Goal: Task Accomplishment & Management: Manage account settings

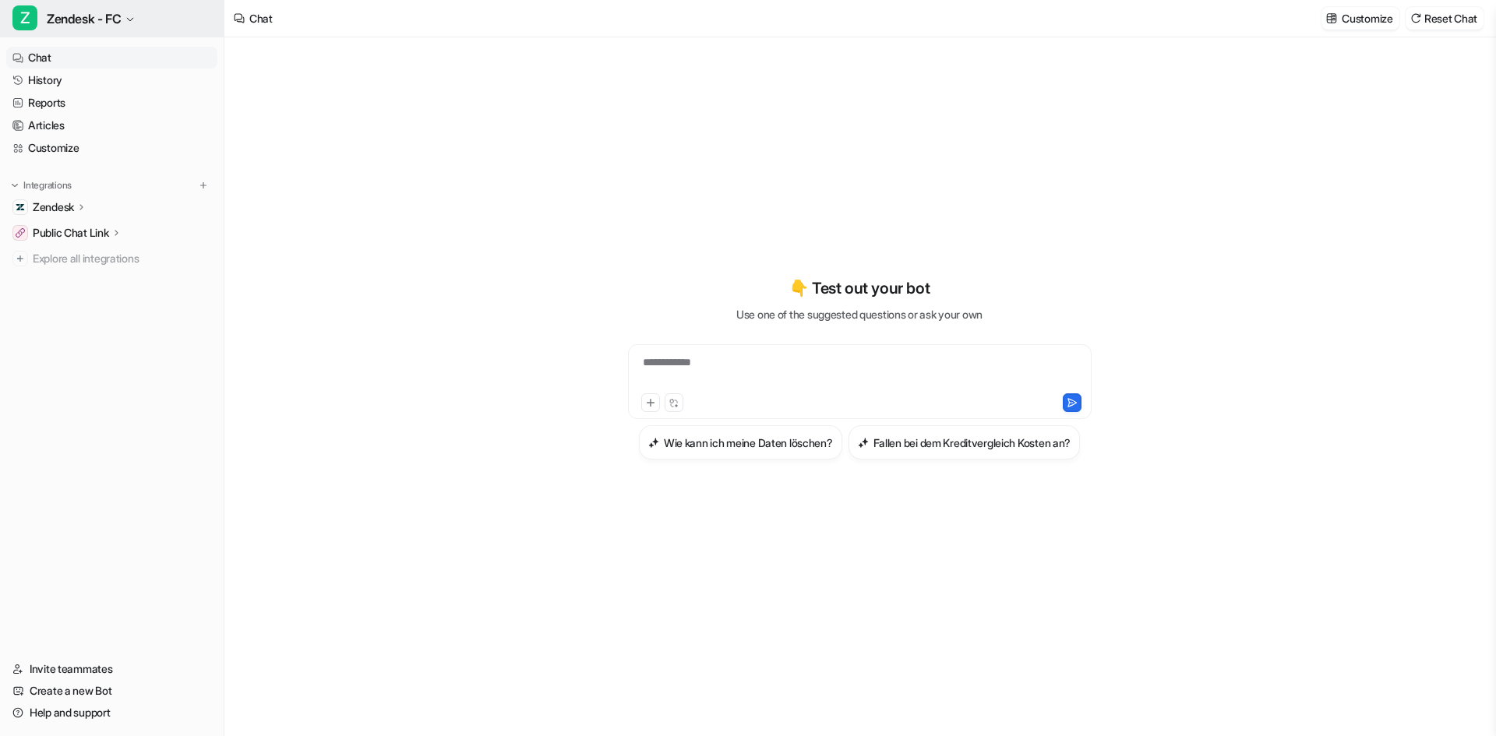
click at [111, 17] on span "Zendesk - FC" at bounding box center [84, 19] width 74 height 22
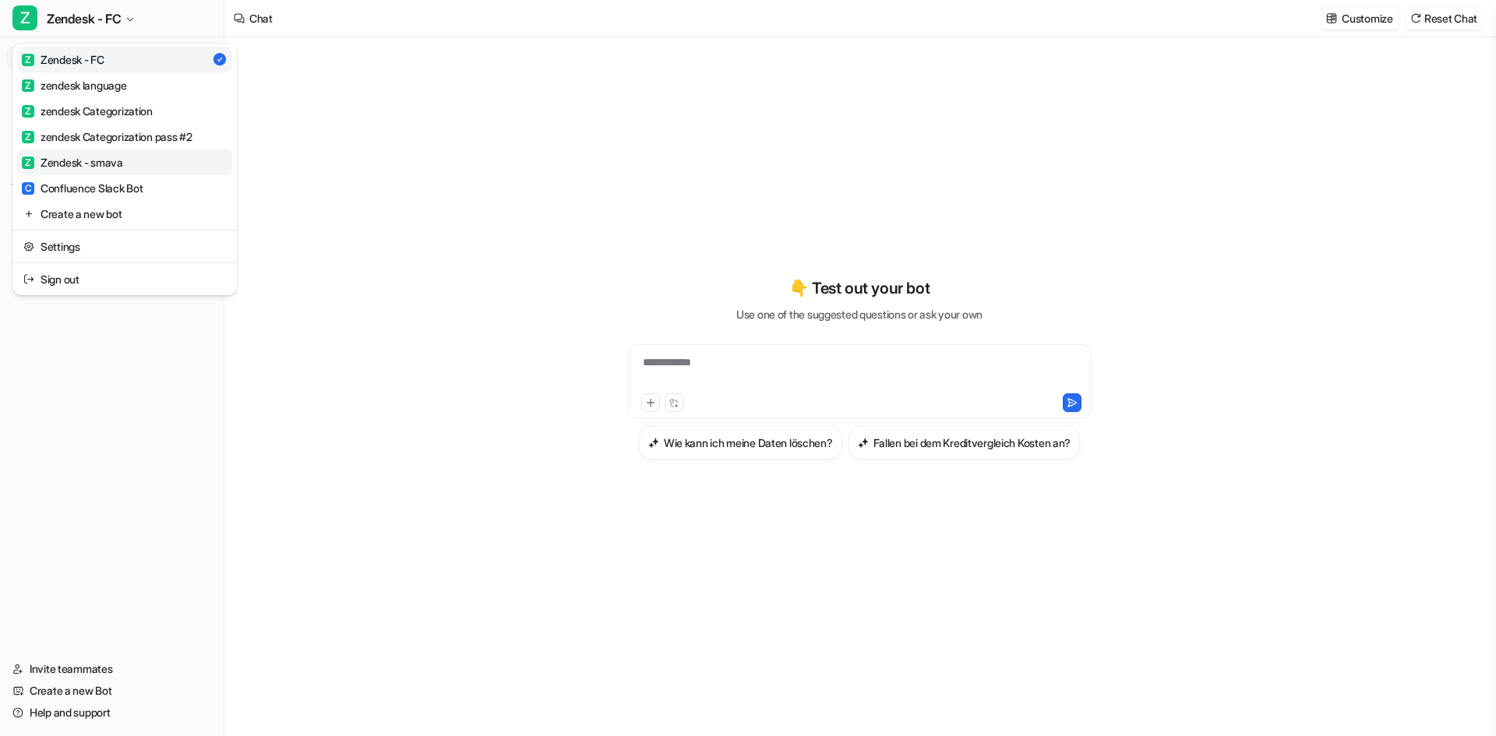
click at [81, 162] on div "Z Zendesk - smava" at bounding box center [72, 162] width 101 height 16
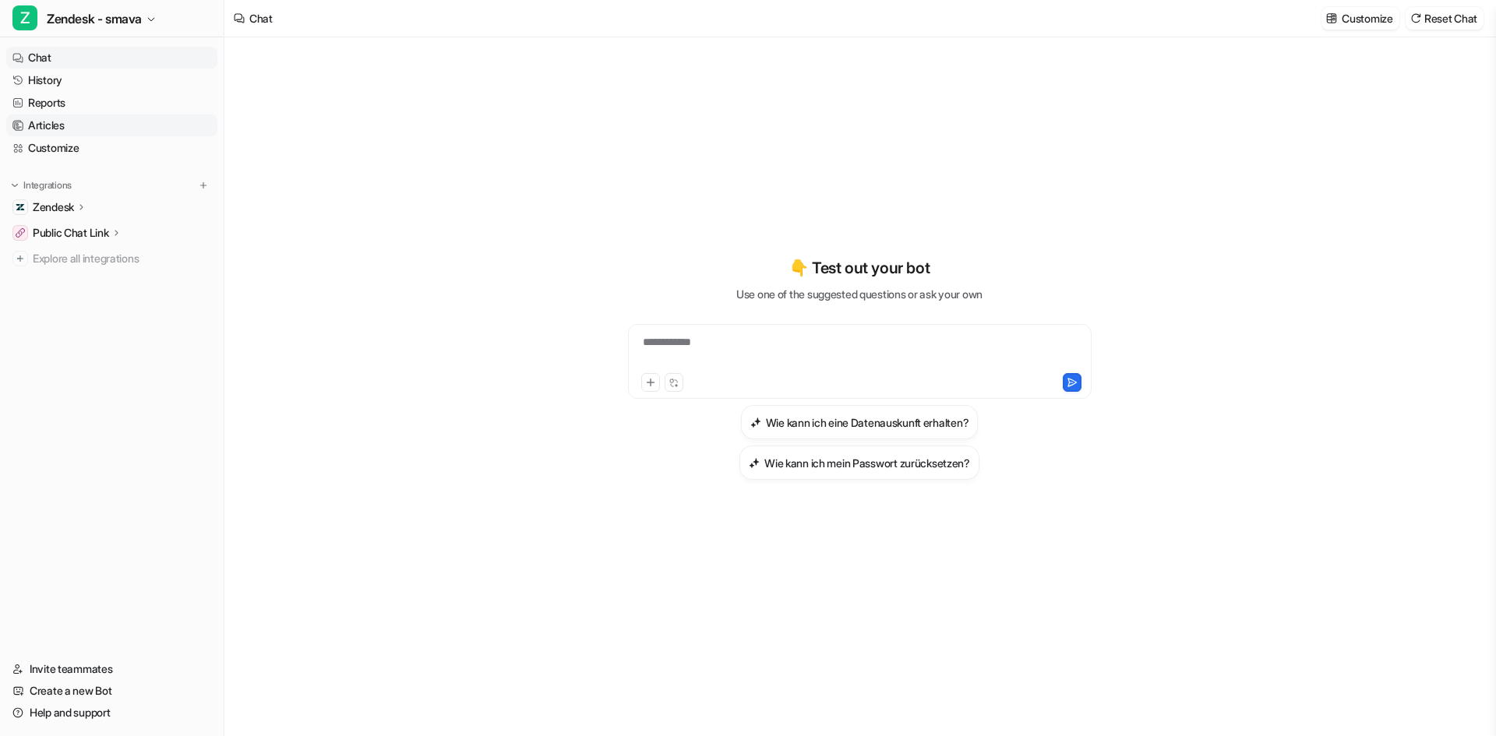
click at [76, 120] on link "Articles" at bounding box center [111, 126] width 211 height 22
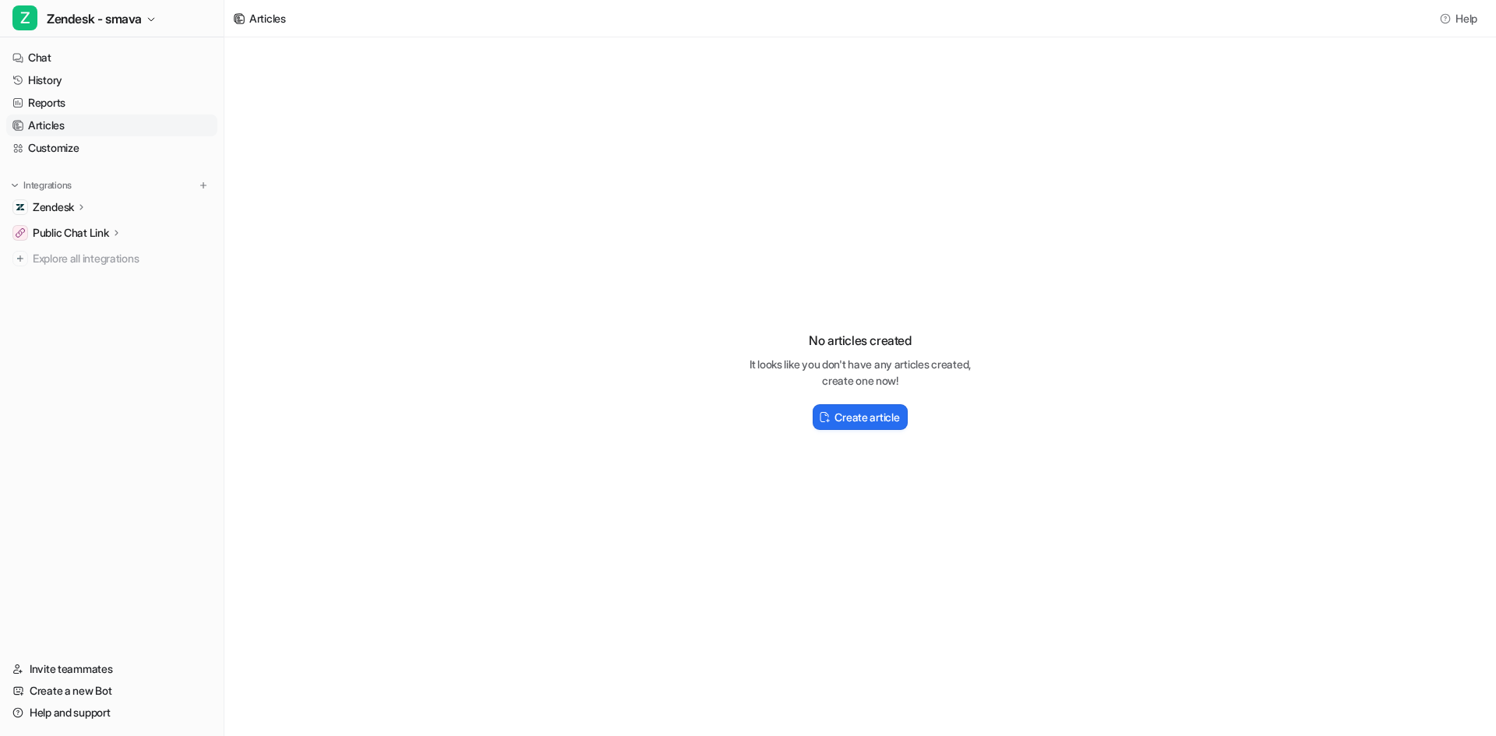
click at [34, 163] on nav "Chat History Reports Articles Customize Integrations Zendesk Overview Sources A…" at bounding box center [112, 343] width 224 height 605
click at [65, 146] on link "Customize" at bounding box center [111, 148] width 211 height 22
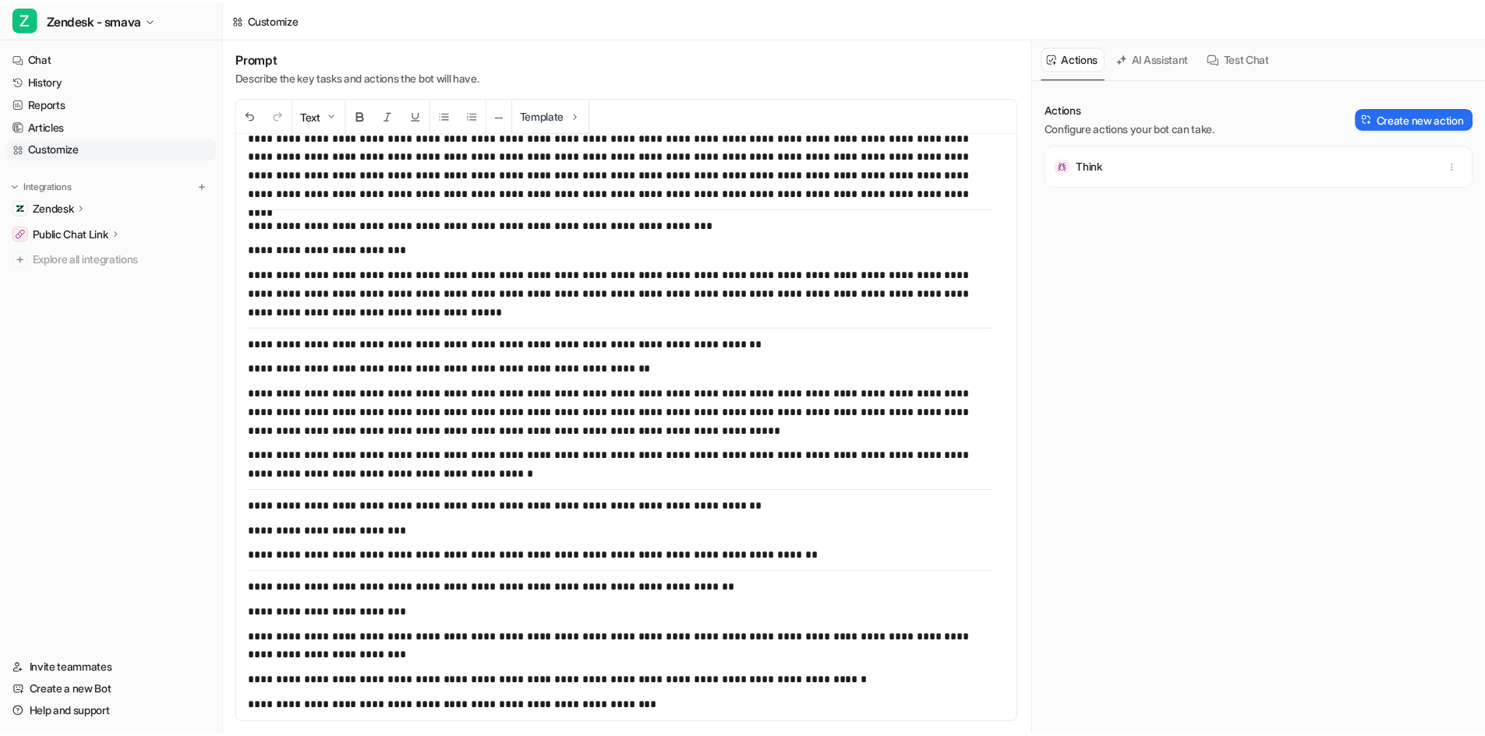
scroll to position [3117, 0]
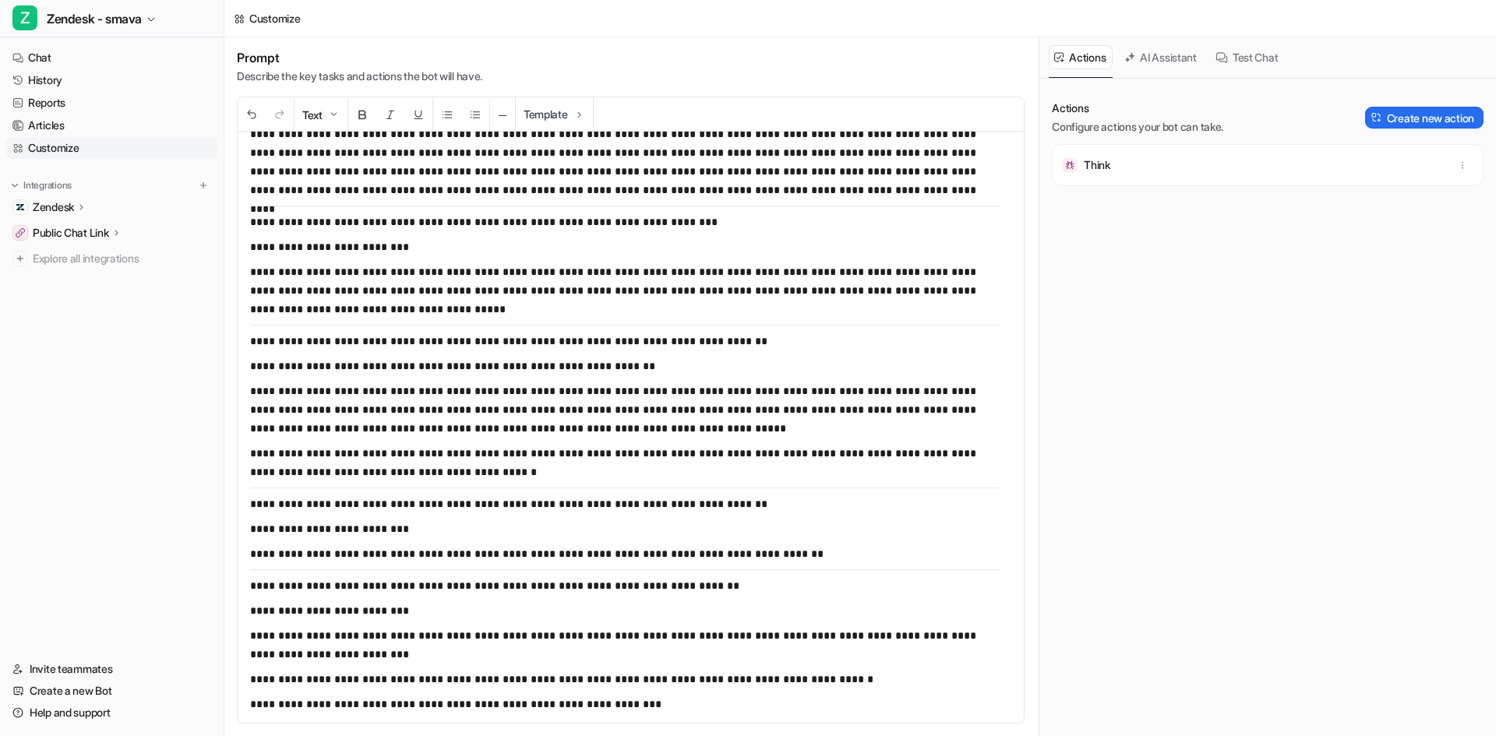
click at [91, 210] on div "Zendesk" at bounding box center [111, 207] width 211 height 22
click at [108, 249] on link "Sources" at bounding box center [120, 253] width 195 height 22
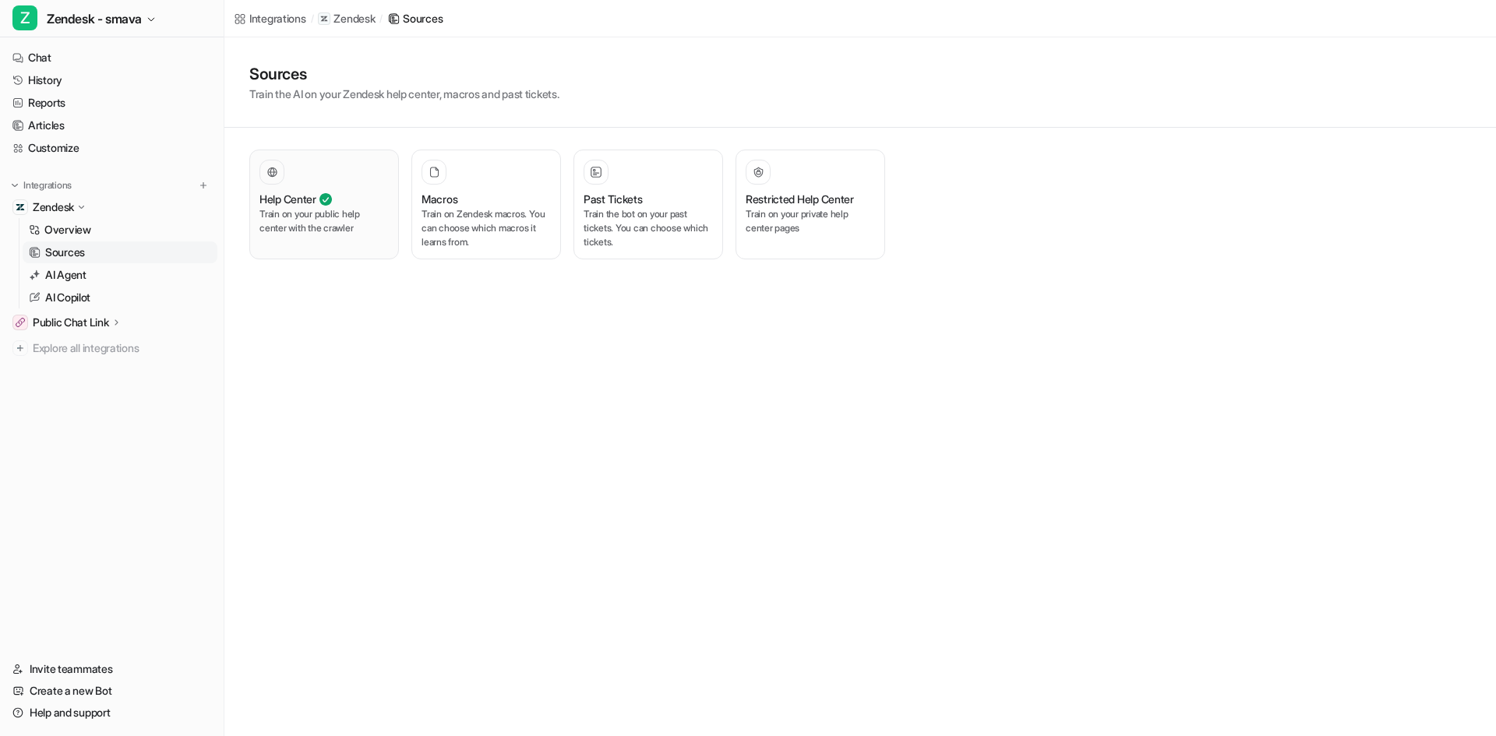
click at [337, 199] on div "Help Center" at bounding box center [323, 199] width 129 height 16
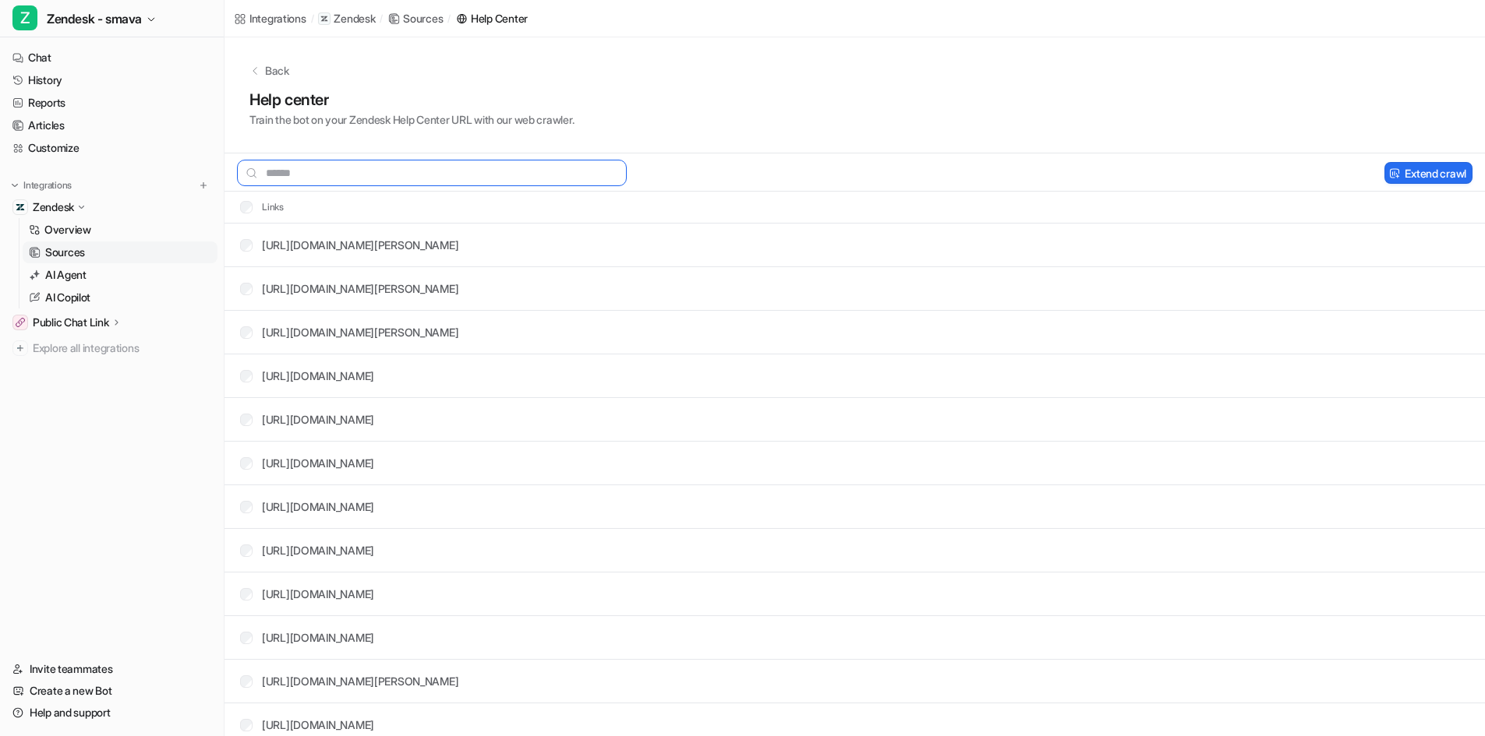
click at [448, 174] on input "text" at bounding box center [432, 173] width 390 height 26
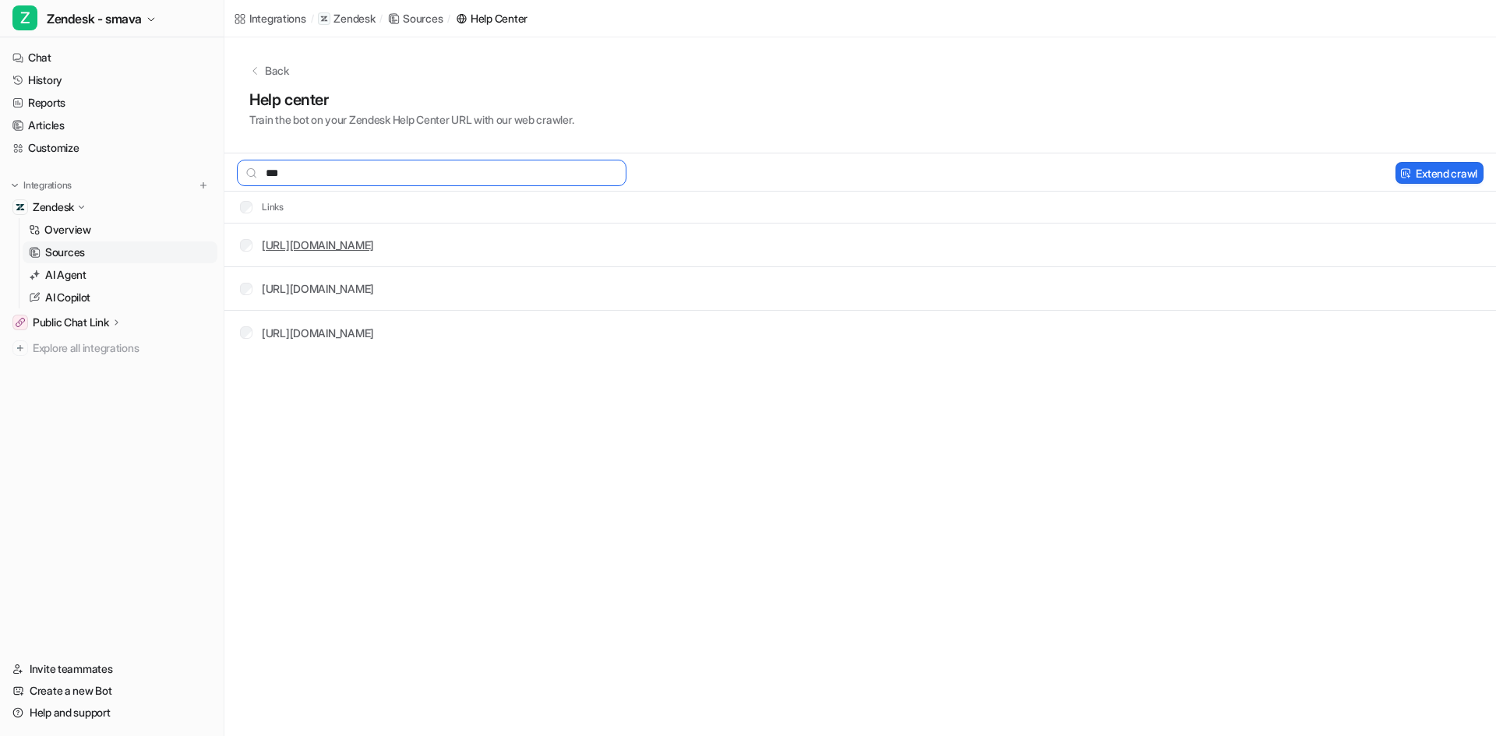
type input "***"
click at [374, 251] on link "[URL][DOMAIN_NAME]" at bounding box center [318, 244] width 112 height 13
click at [255, 67] on icon at bounding box center [254, 70] width 11 height 11
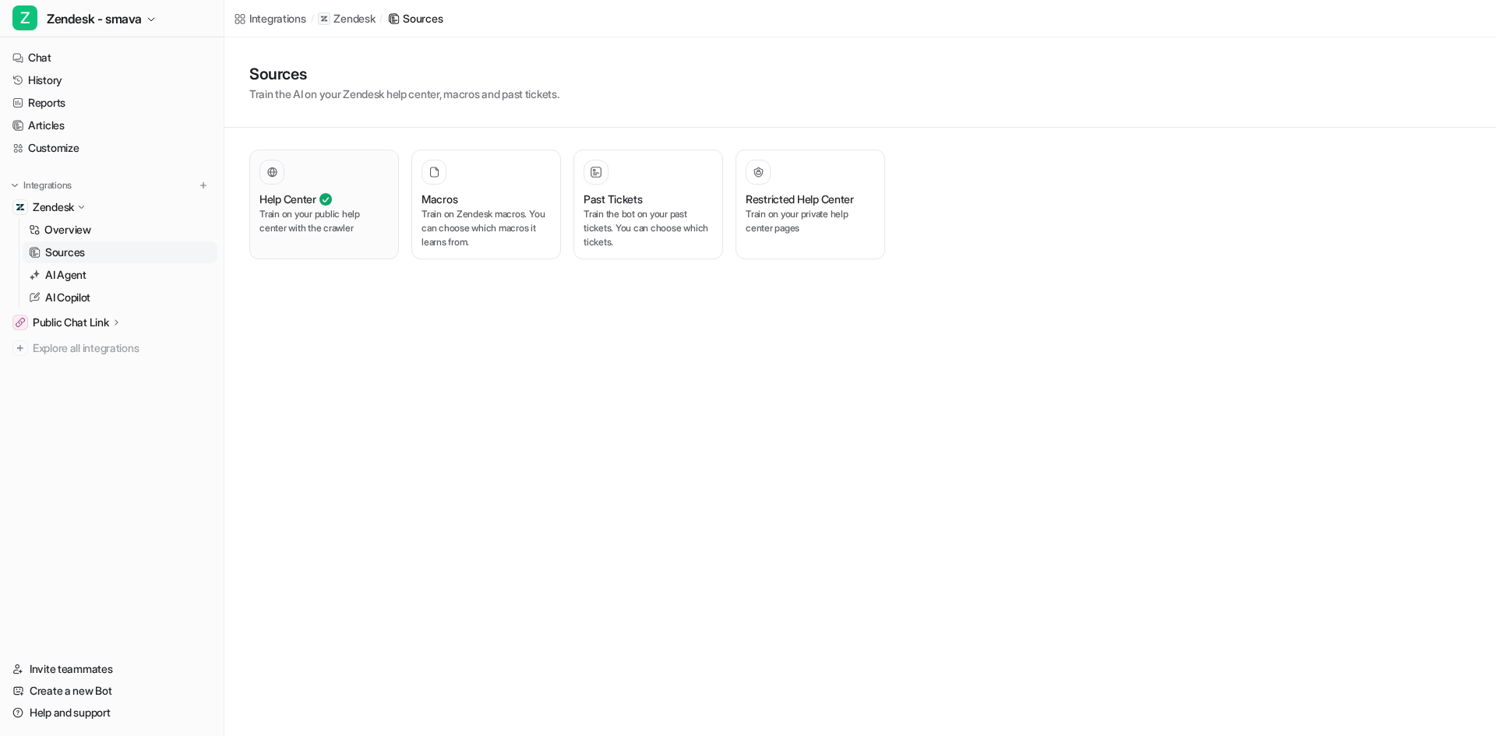
click at [352, 197] on div "Help Center" at bounding box center [323, 199] width 129 height 16
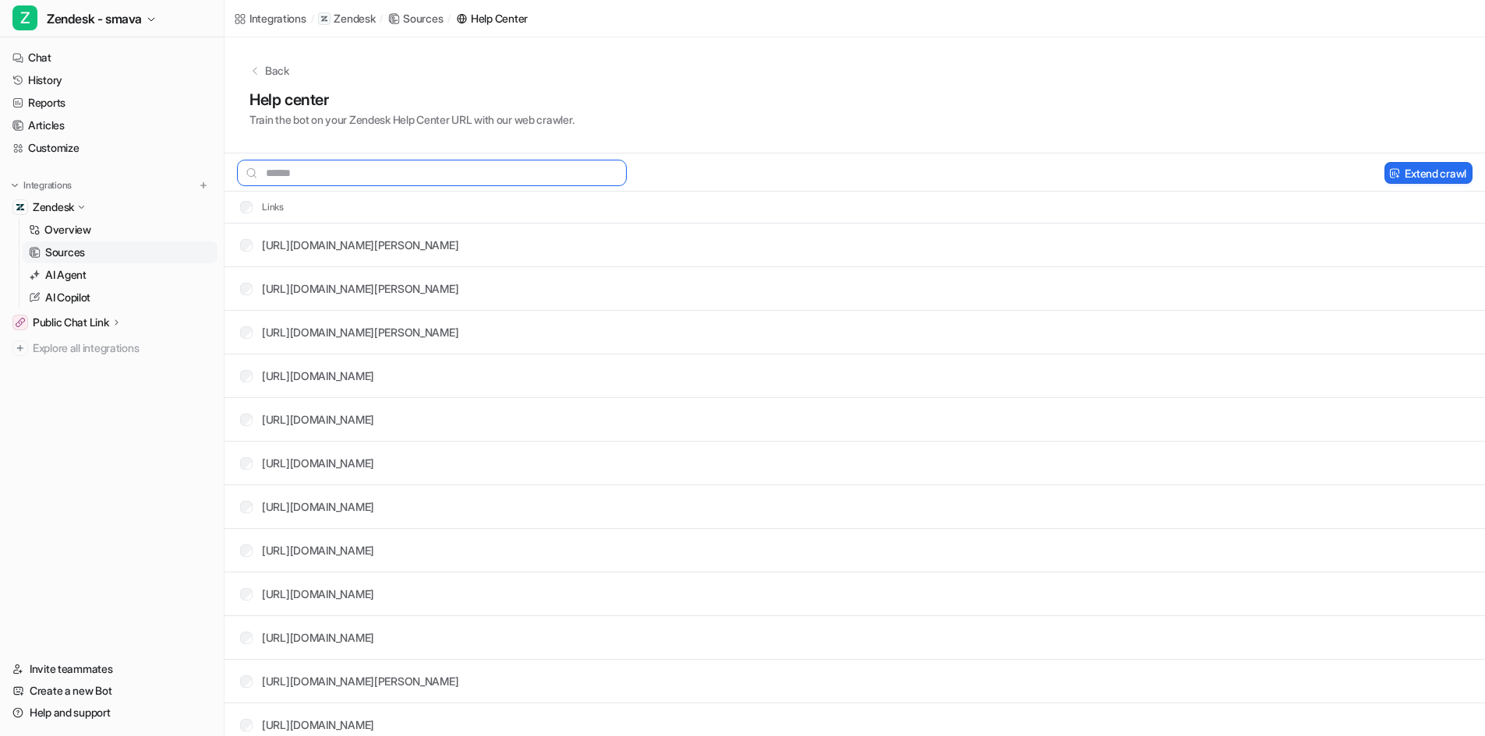
click at [471, 175] on input "text" at bounding box center [432, 173] width 390 height 26
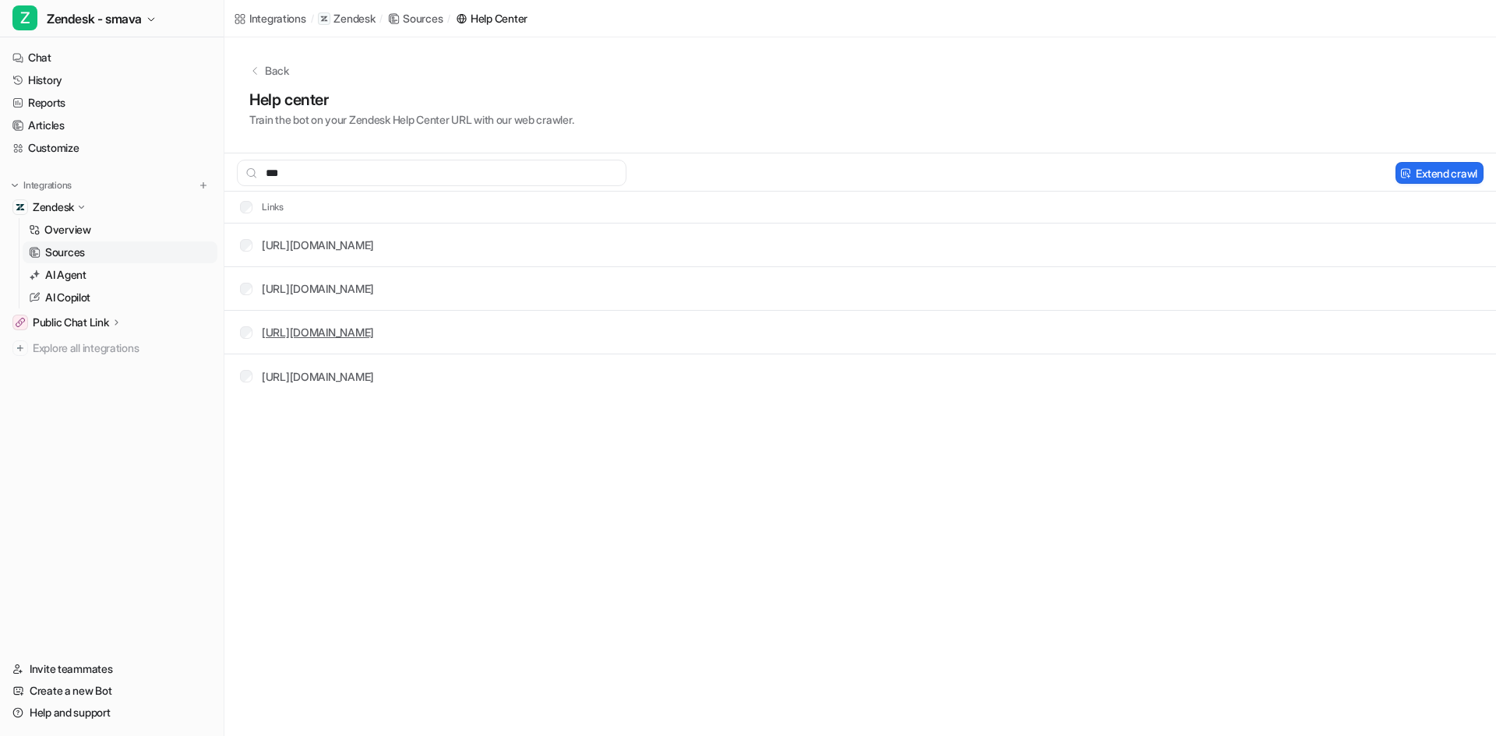
click at [374, 338] on link "[URL][DOMAIN_NAME]" at bounding box center [318, 332] width 112 height 13
click at [353, 168] on input "***" at bounding box center [432, 173] width 390 height 26
click at [355, 168] on input "***" at bounding box center [432, 173] width 390 height 26
click at [458, 285] on link "[URL][DOMAIN_NAME][PERSON_NAME]" at bounding box center [360, 288] width 196 height 13
click at [1319, 175] on button "Delete selected" at bounding box center [1330, 173] width 101 height 22
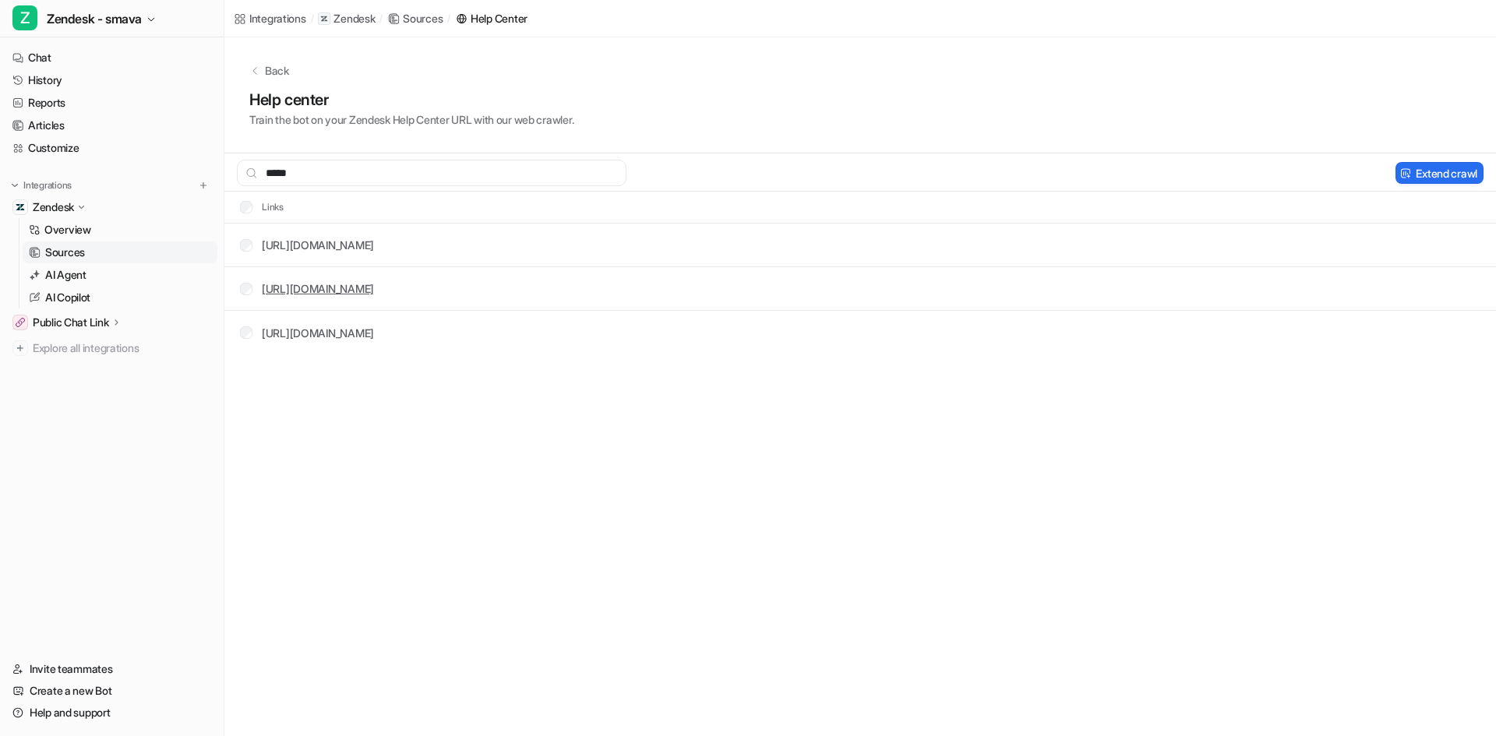
click at [374, 292] on link "[URL][DOMAIN_NAME]" at bounding box center [318, 288] width 112 height 13
click at [374, 334] on link "[URL][DOMAIN_NAME]" at bounding box center [318, 333] width 112 height 13
click at [313, 180] on input "*****" at bounding box center [432, 173] width 390 height 26
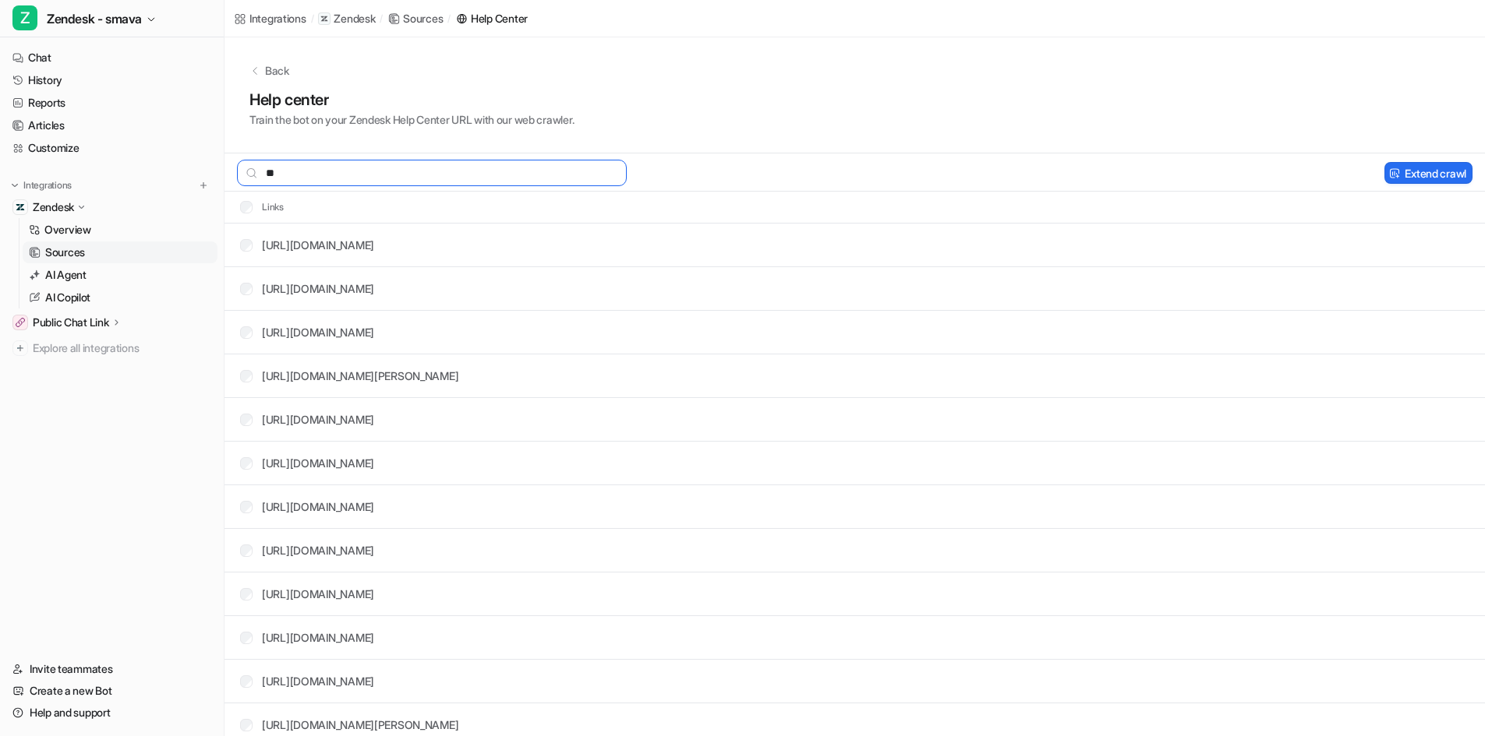
type input "*"
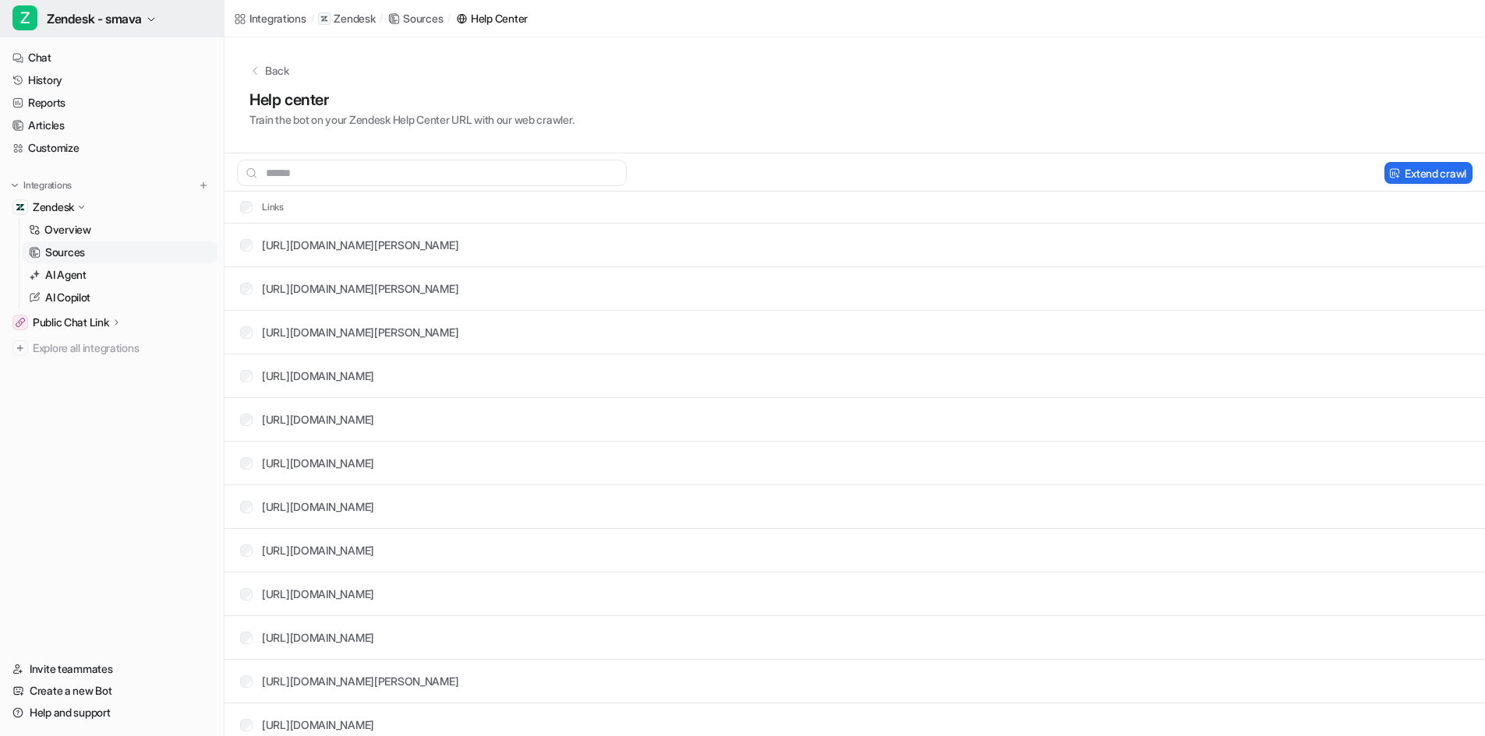
click at [105, 19] on span "Zendesk - smava" at bounding box center [94, 19] width 95 height 22
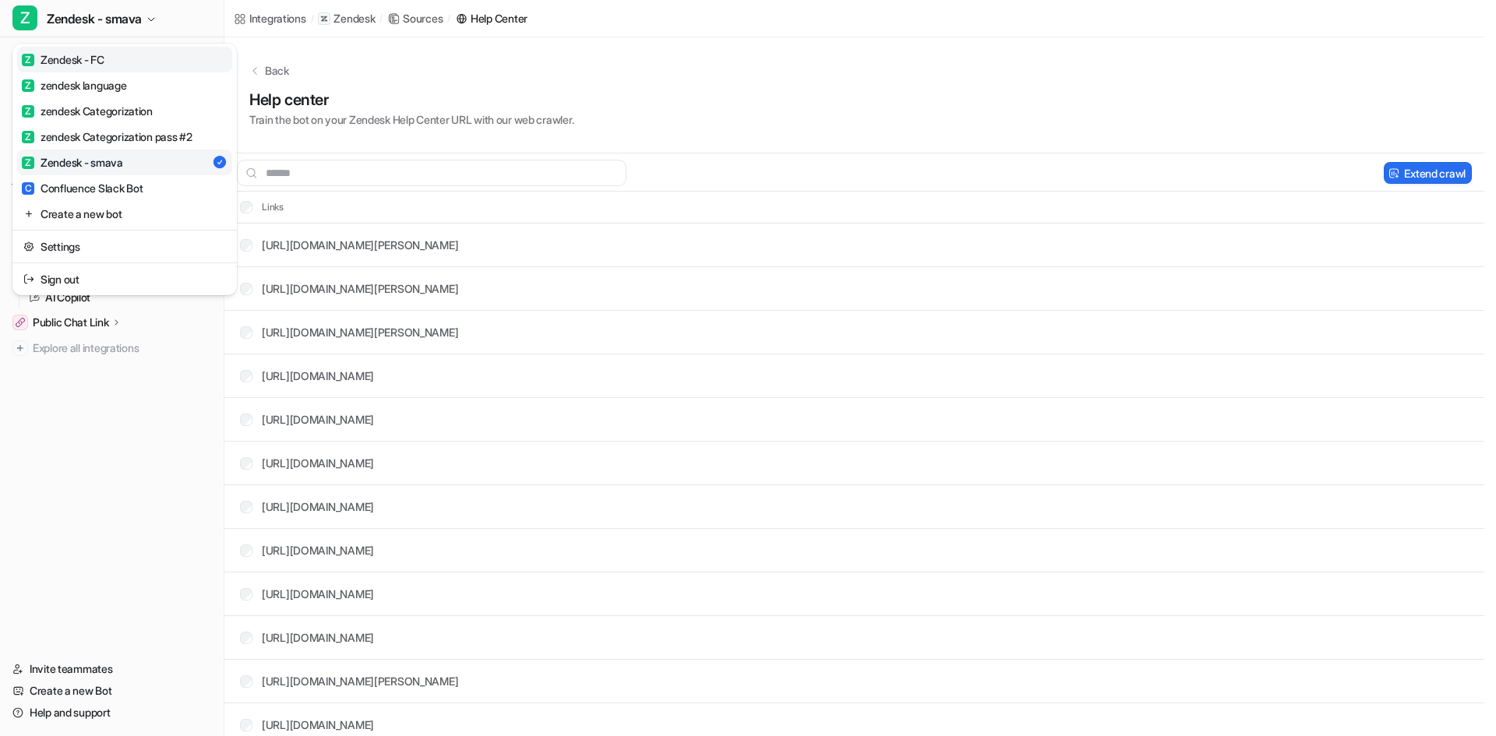
click at [104, 59] on div "Z Zendesk - FC" at bounding box center [63, 59] width 83 height 16
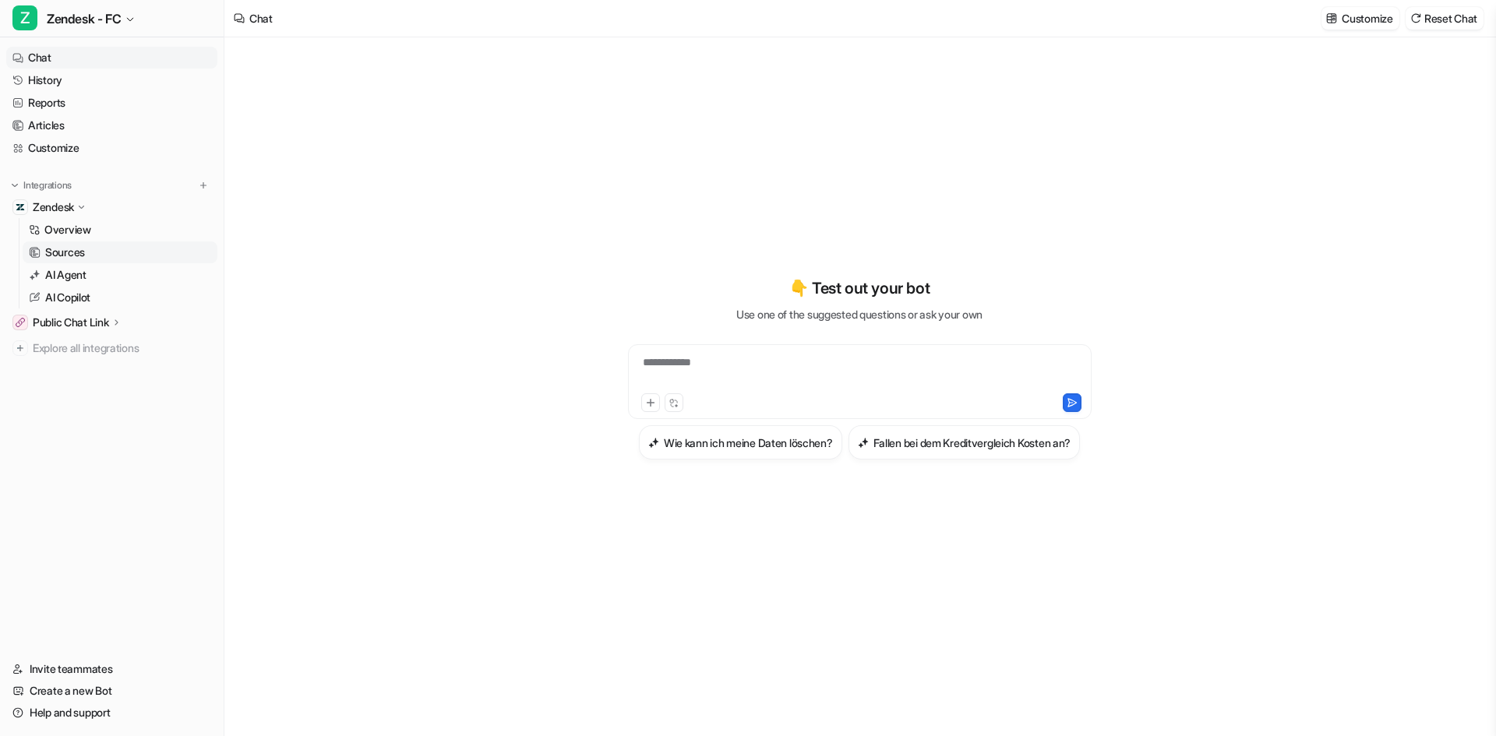
click at [90, 259] on link "Sources" at bounding box center [120, 253] width 195 height 22
click at [65, 249] on p "Sources" at bounding box center [65, 253] width 40 height 16
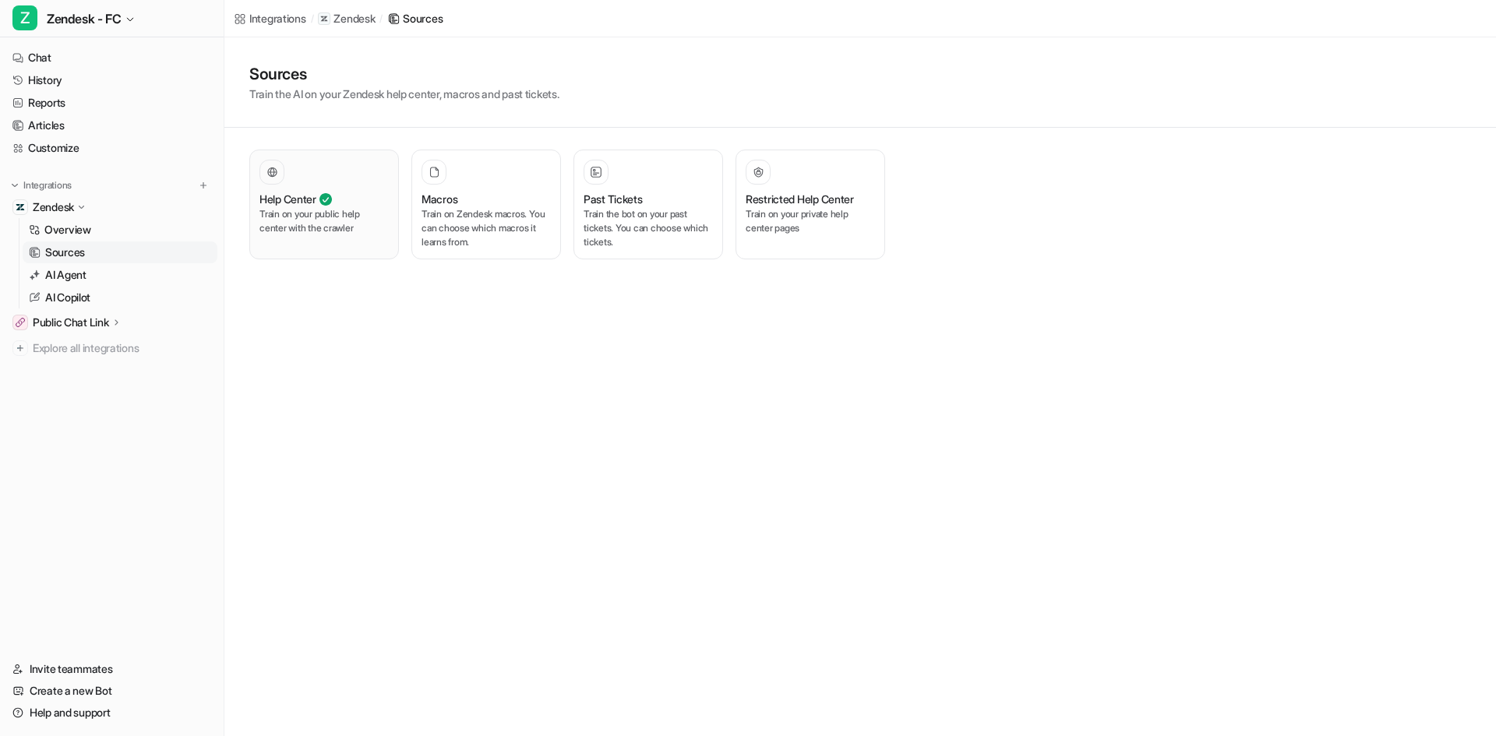
click at [329, 194] on icon at bounding box center [326, 199] width 12 height 12
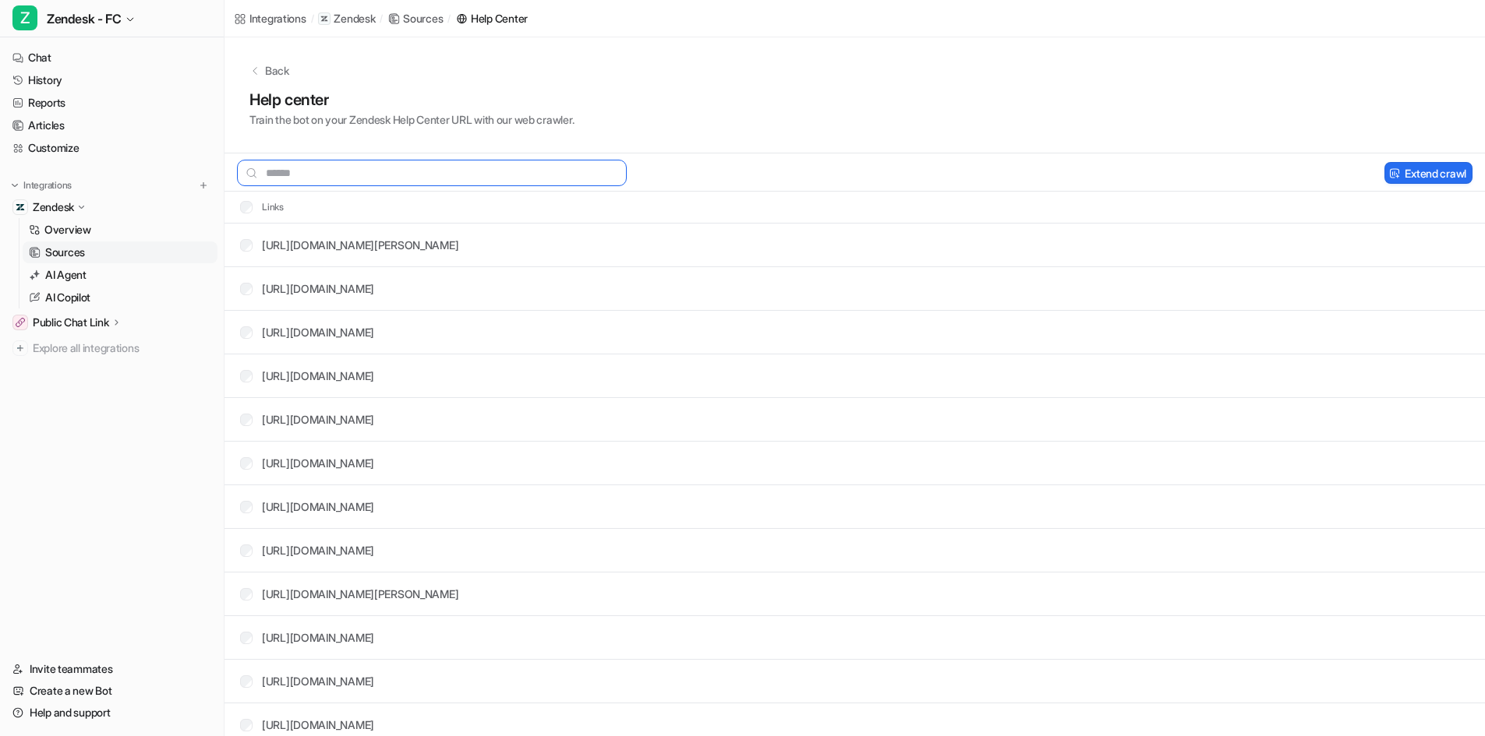
click at [373, 169] on input "text" at bounding box center [432, 173] width 390 height 26
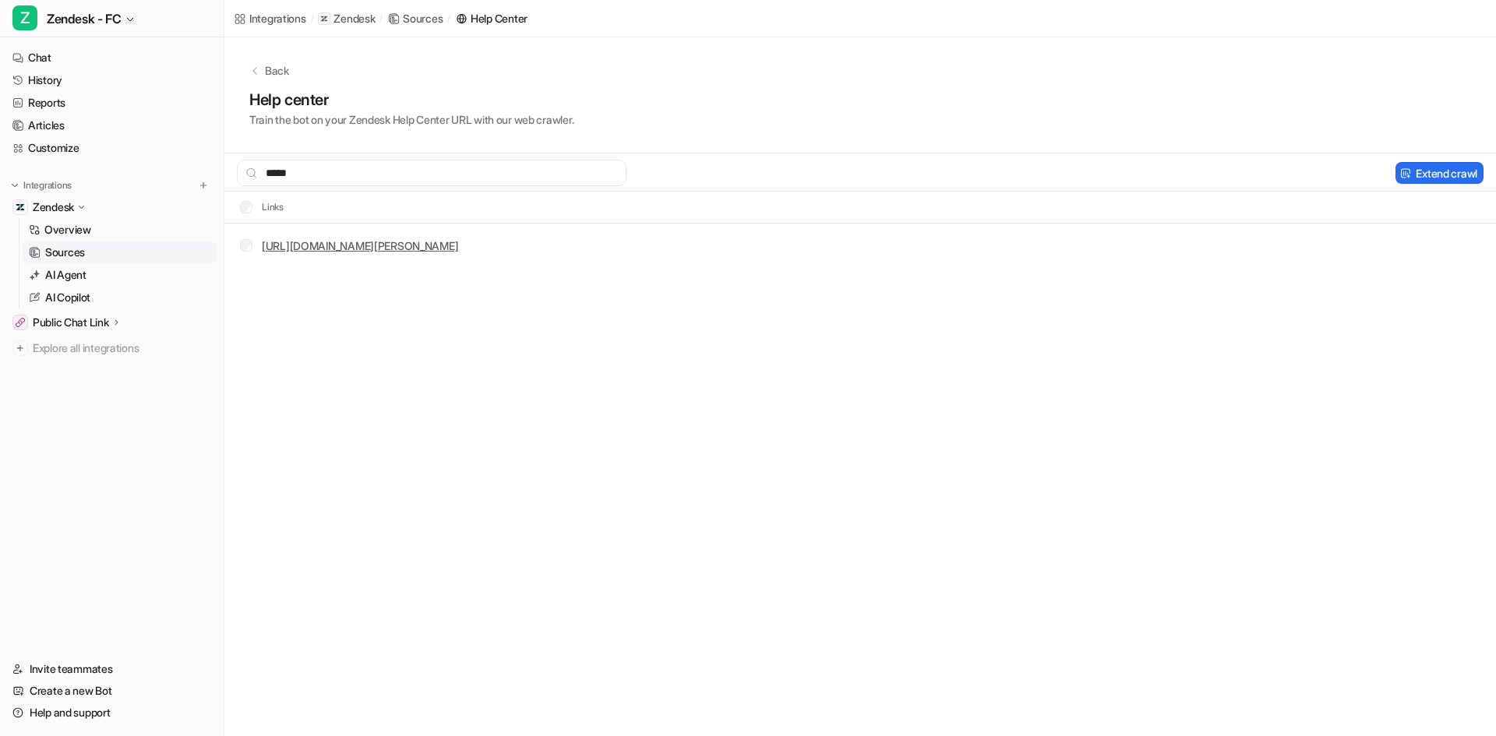
click at [458, 246] on link "[URL][DOMAIN_NAME][PERSON_NAME]" at bounding box center [360, 245] width 196 height 13
click at [1311, 171] on button "Delete selected" at bounding box center [1330, 173] width 101 height 22
click at [323, 175] on input "*****" at bounding box center [432, 173] width 390 height 26
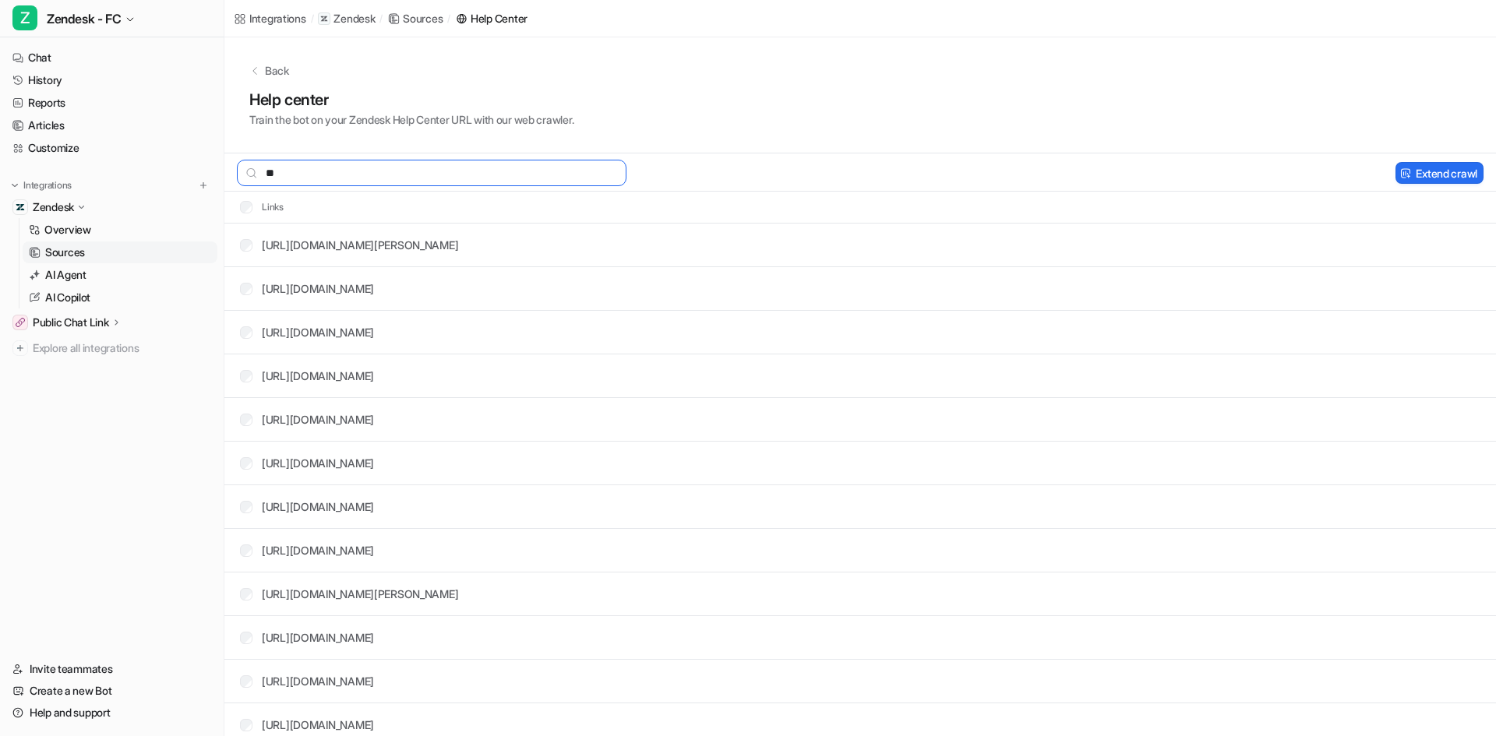
type input "*"
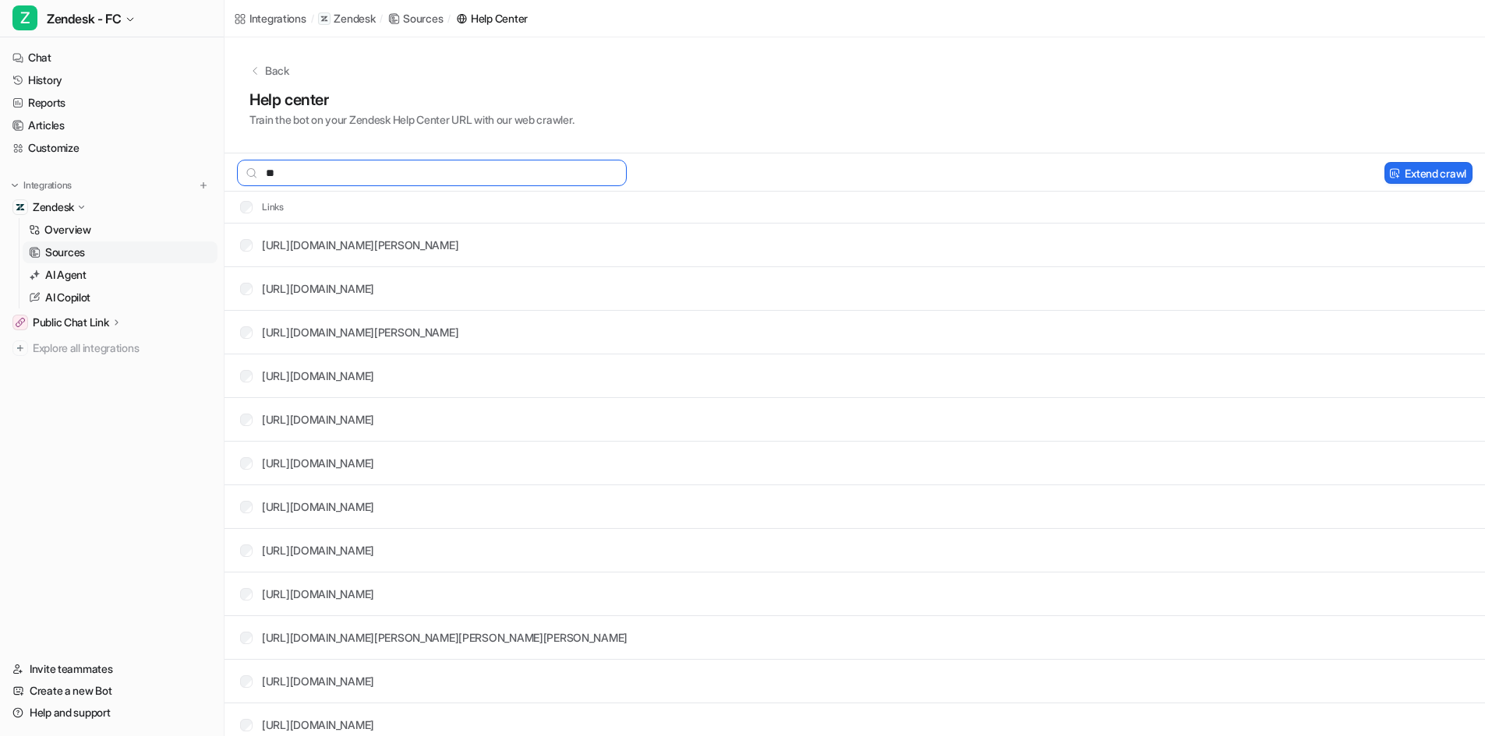
type input "*"
